Goal: Task Accomplishment & Management: Manage account settings

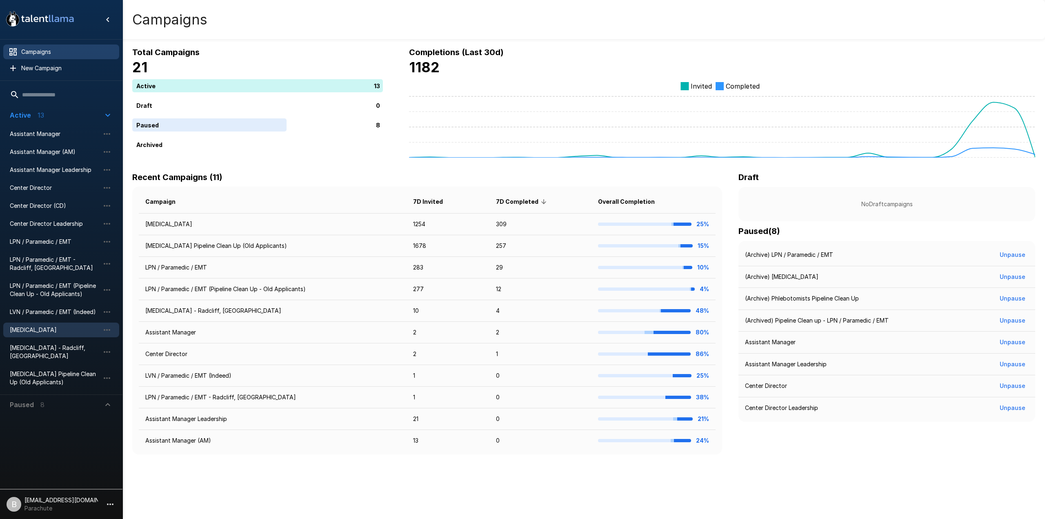
click at [48, 327] on span "[MEDICAL_DATA]" at bounding box center [55, 330] width 90 height 8
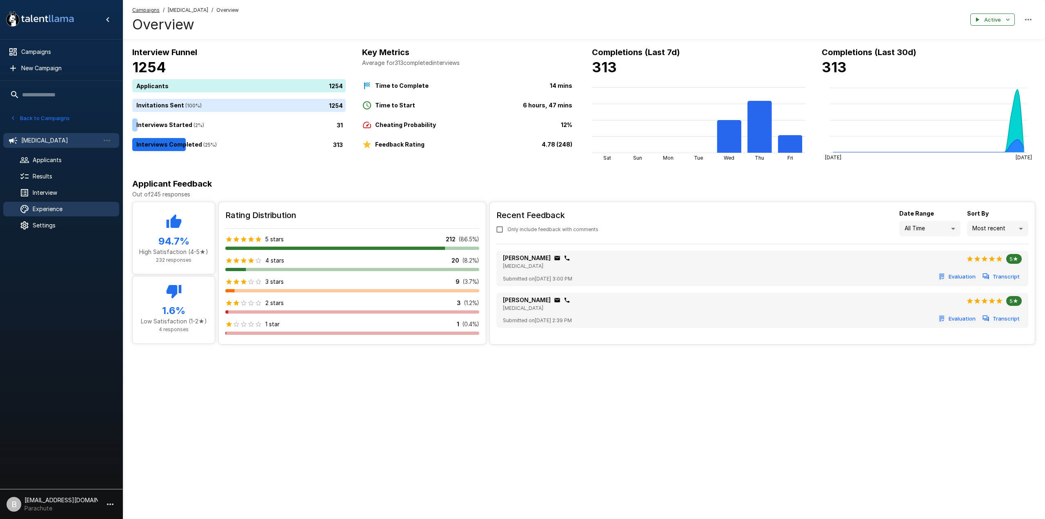
click at [59, 209] on span "Experience" at bounding box center [73, 209] width 80 height 8
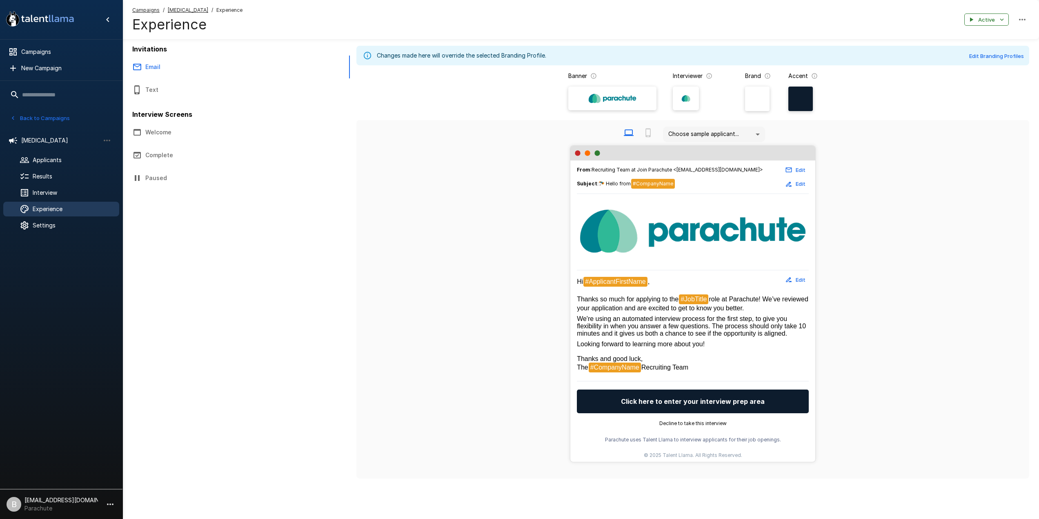
click at [180, 133] on button "Welcome" at bounding box center [195, 132] width 147 height 23
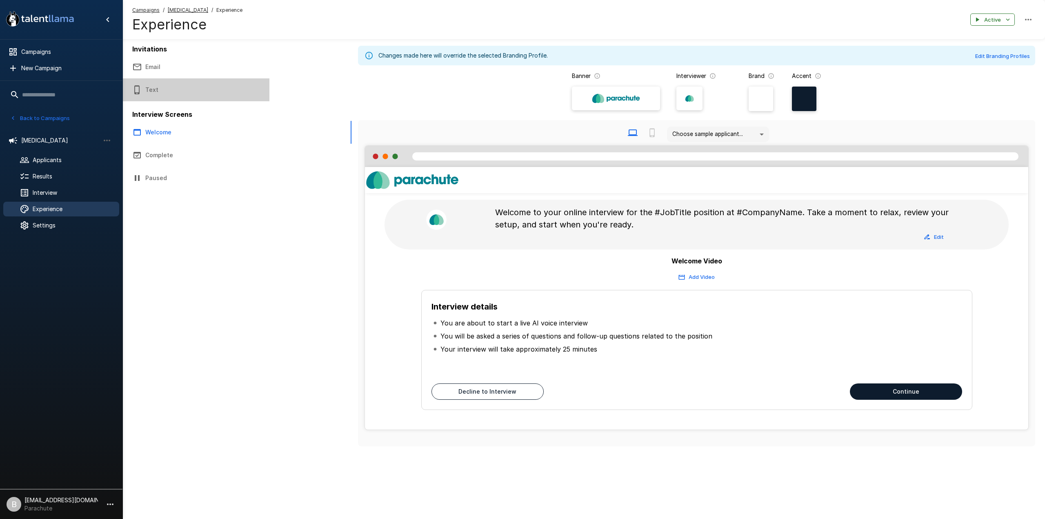
click at [168, 94] on button "Text" at bounding box center [195, 89] width 147 height 23
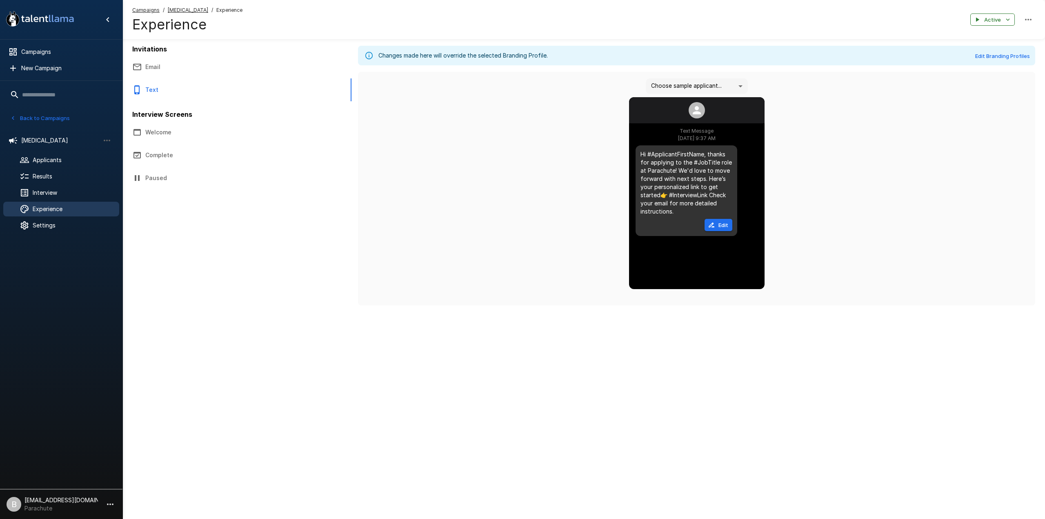
click at [145, 73] on button "Email" at bounding box center [195, 67] width 147 height 23
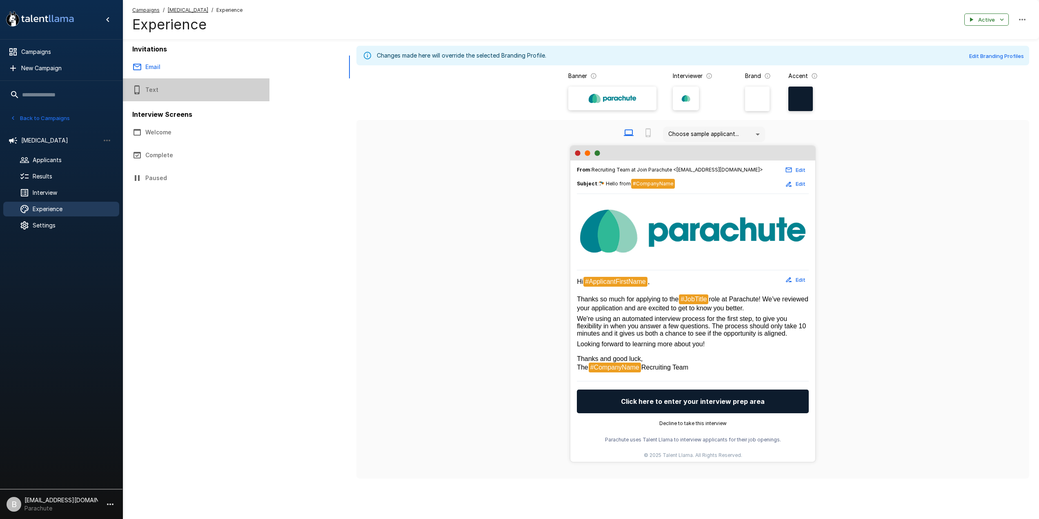
click at [209, 92] on button "Text" at bounding box center [195, 89] width 147 height 23
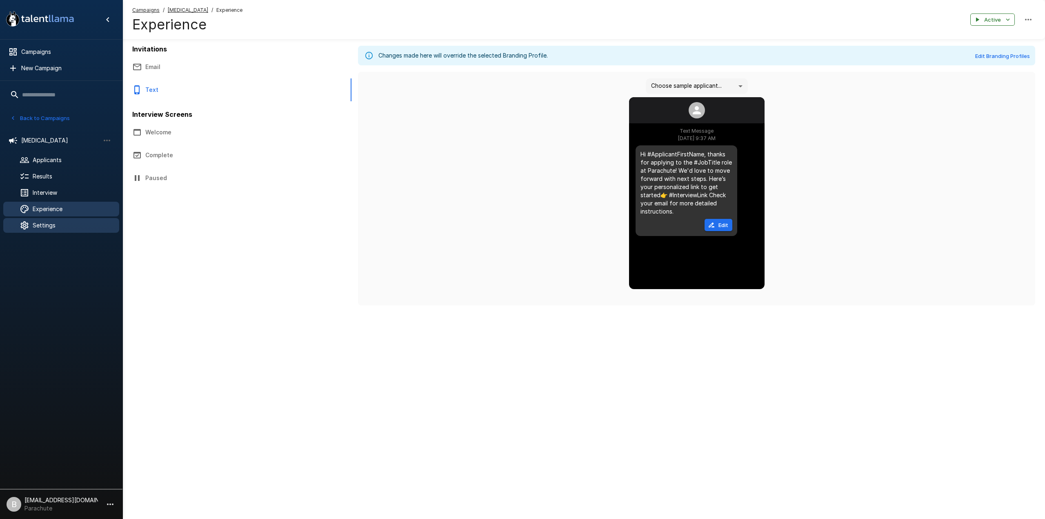
click at [52, 221] on div "Settings" at bounding box center [61, 225] width 116 height 15
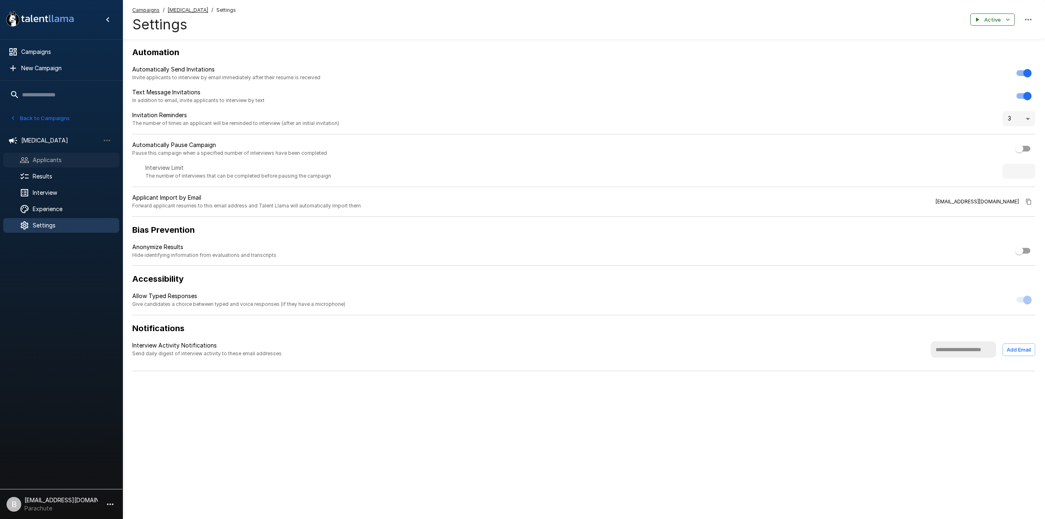
click at [61, 153] on div "Applicants" at bounding box center [61, 160] width 116 height 15
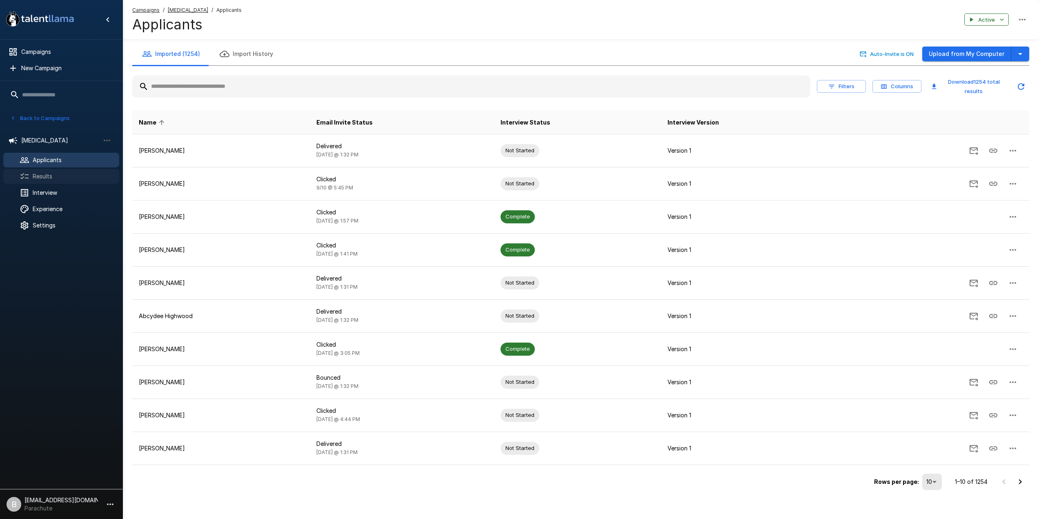
click at [50, 176] on span "Results" at bounding box center [73, 176] width 80 height 8
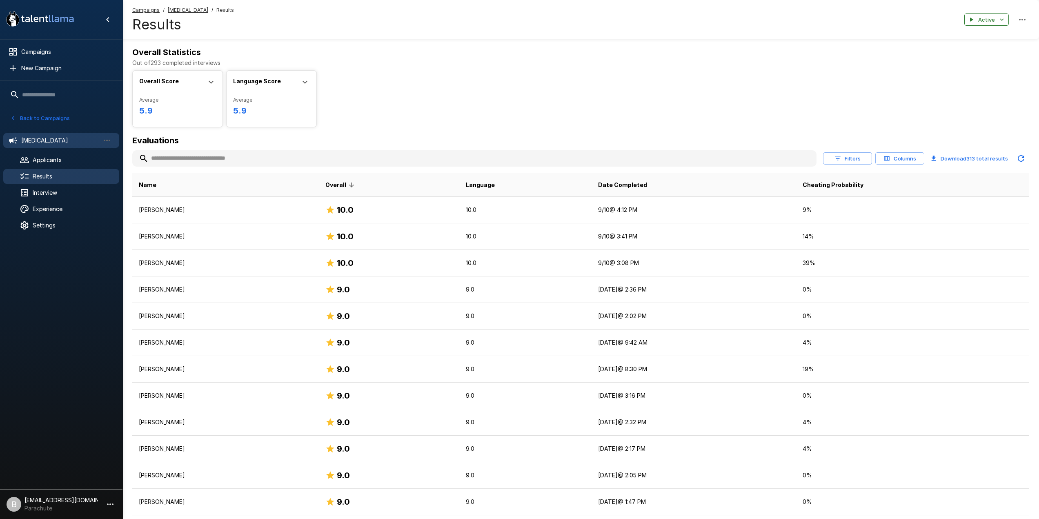
click at [43, 138] on span "Phlebotomist" at bounding box center [60, 140] width 78 height 8
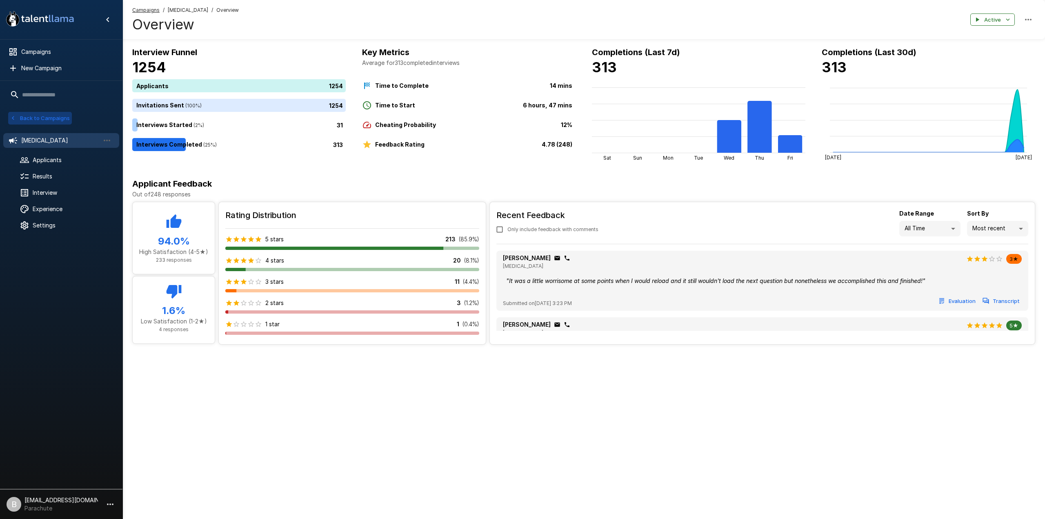
click at [38, 113] on button "Back to Campaigns" at bounding box center [40, 118] width 64 height 13
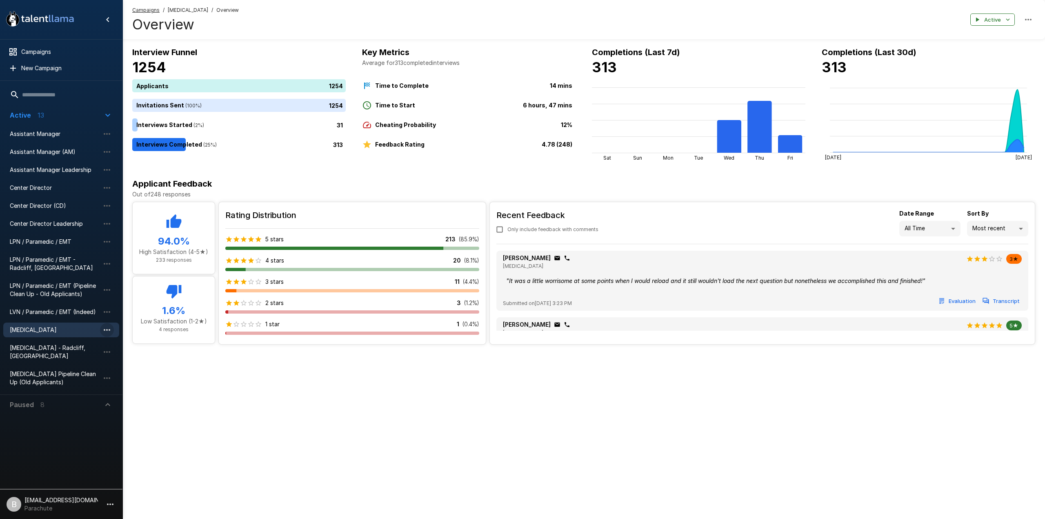
click at [110, 331] on icon "button" at bounding box center [107, 330] width 10 height 10
click at [35, 329] on div at bounding box center [522, 259] width 1045 height 519
click at [1030, 18] on icon "button" at bounding box center [1029, 20] width 10 height 10
